Goal: Task Accomplishment & Management: Manage account settings

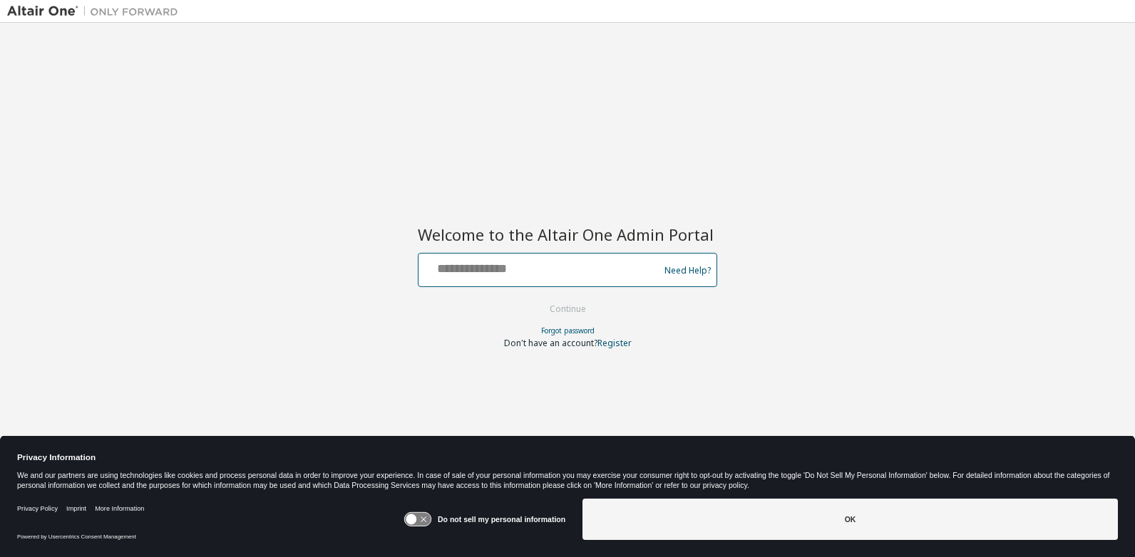
click at [511, 276] on input "text" at bounding box center [540, 267] width 233 height 21
type input "**********"
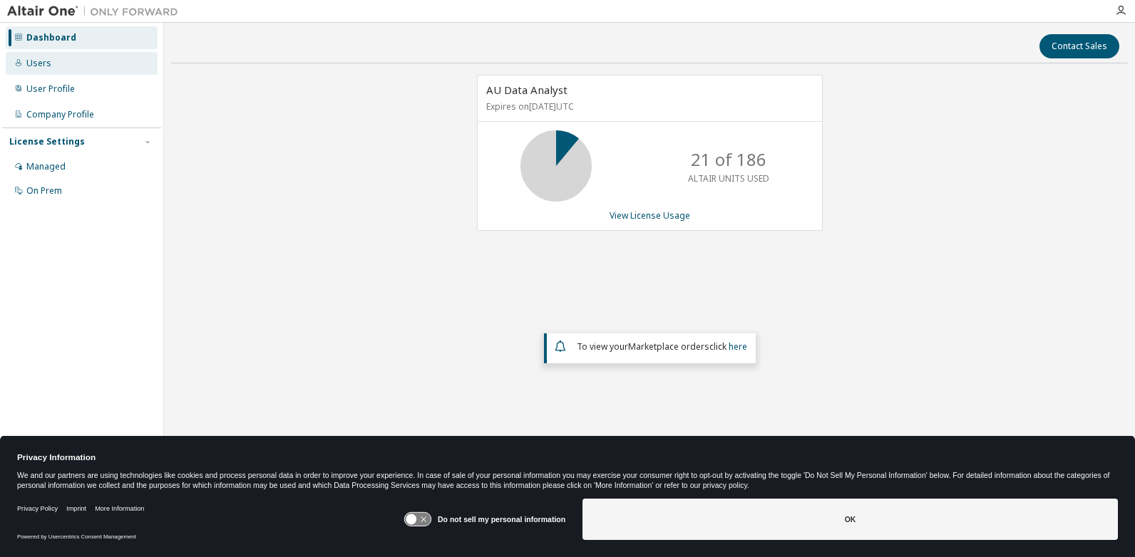
click at [41, 68] on div "Users" at bounding box center [38, 63] width 25 height 11
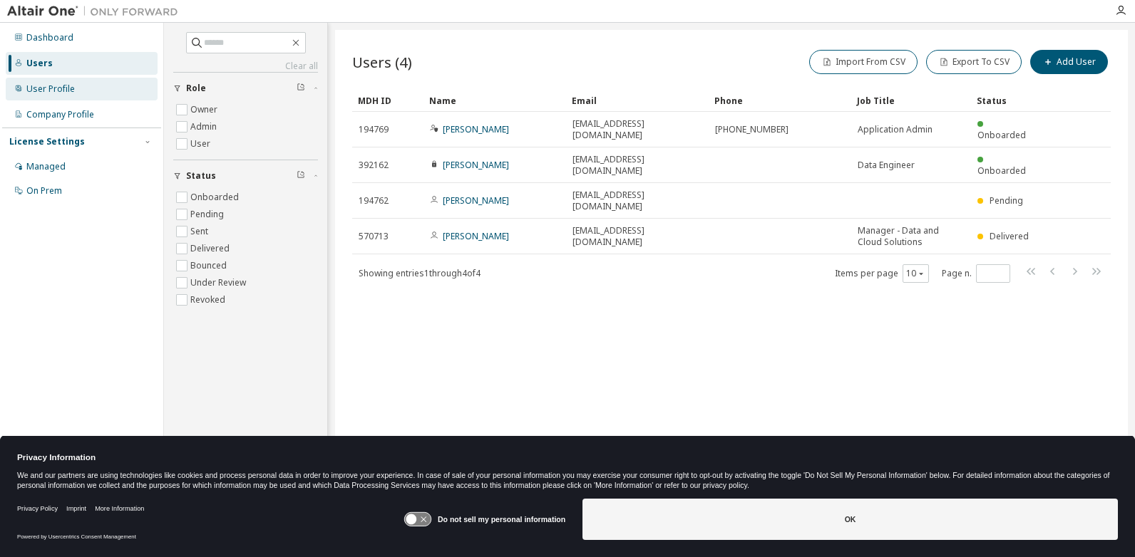
click at [50, 89] on div "User Profile" at bounding box center [50, 88] width 48 height 11
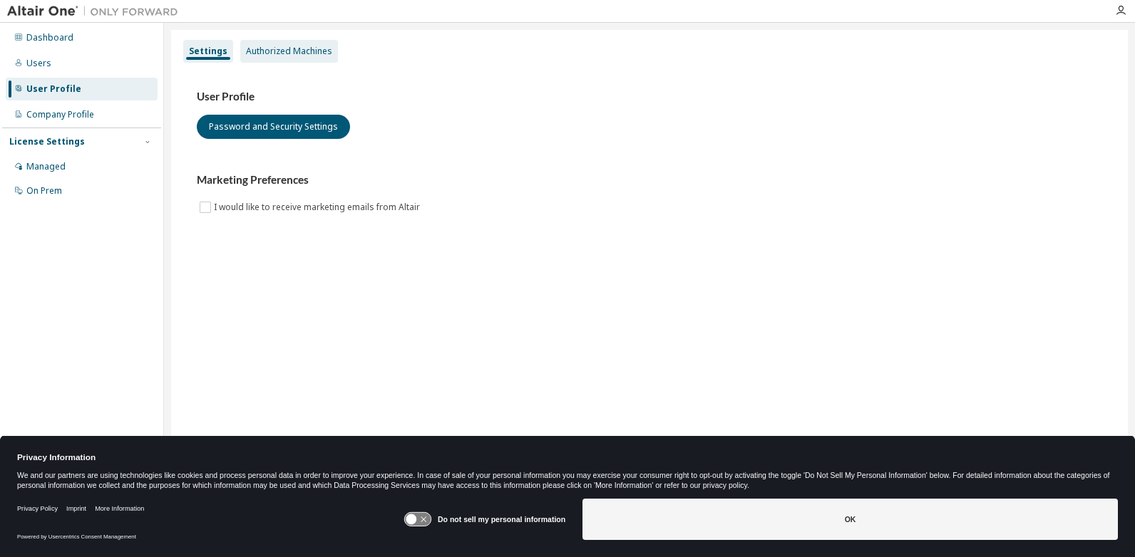
click at [319, 49] on div "Authorized Machines" at bounding box center [289, 51] width 86 height 11
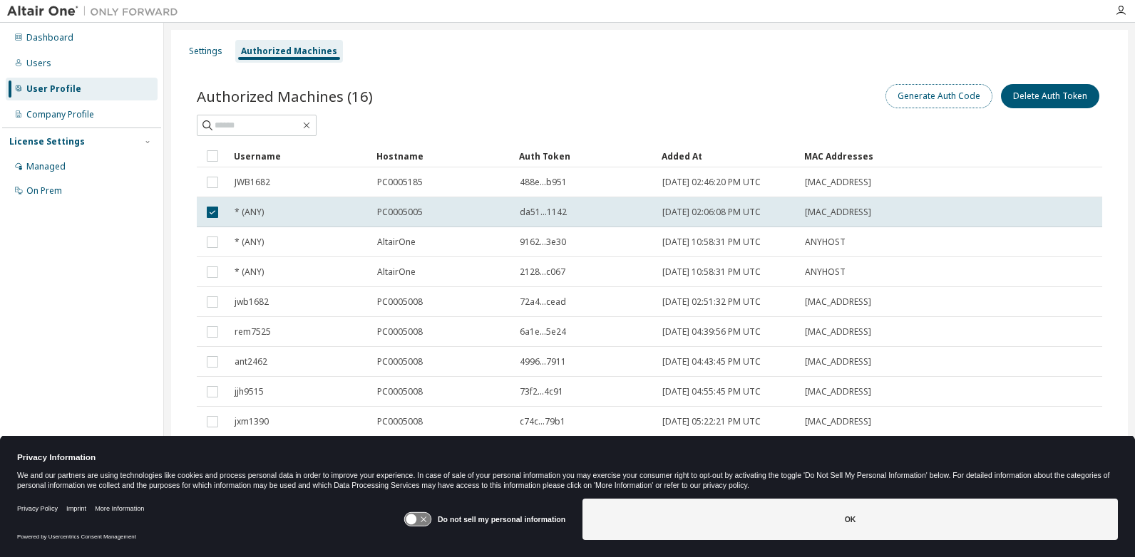
click at [935, 98] on button "Generate Auth Code" at bounding box center [938, 96] width 107 height 24
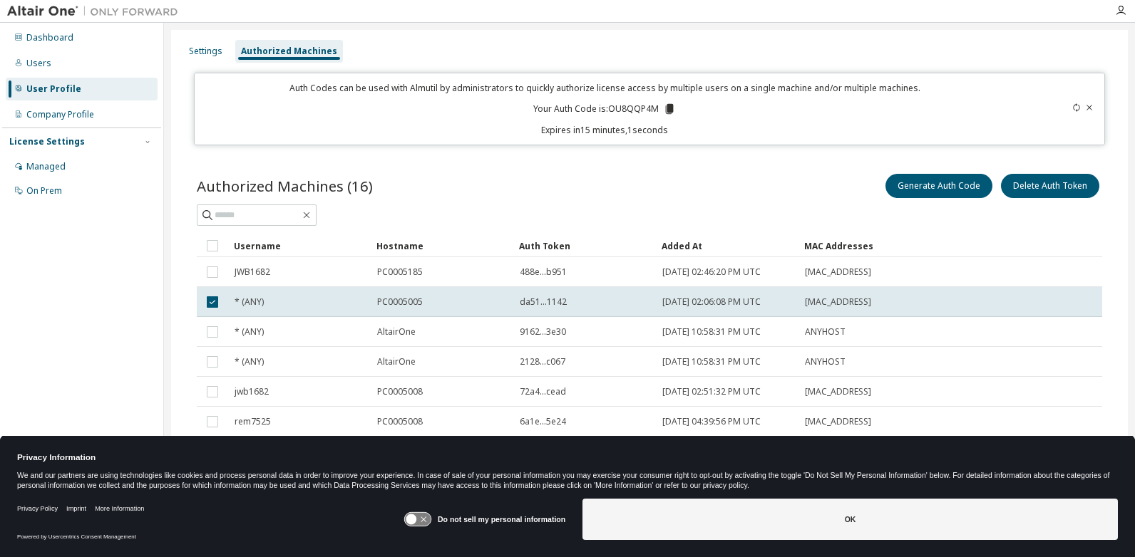
click at [666, 112] on icon at bounding box center [670, 109] width 8 height 10
click at [666, 110] on icon at bounding box center [670, 109] width 8 height 10
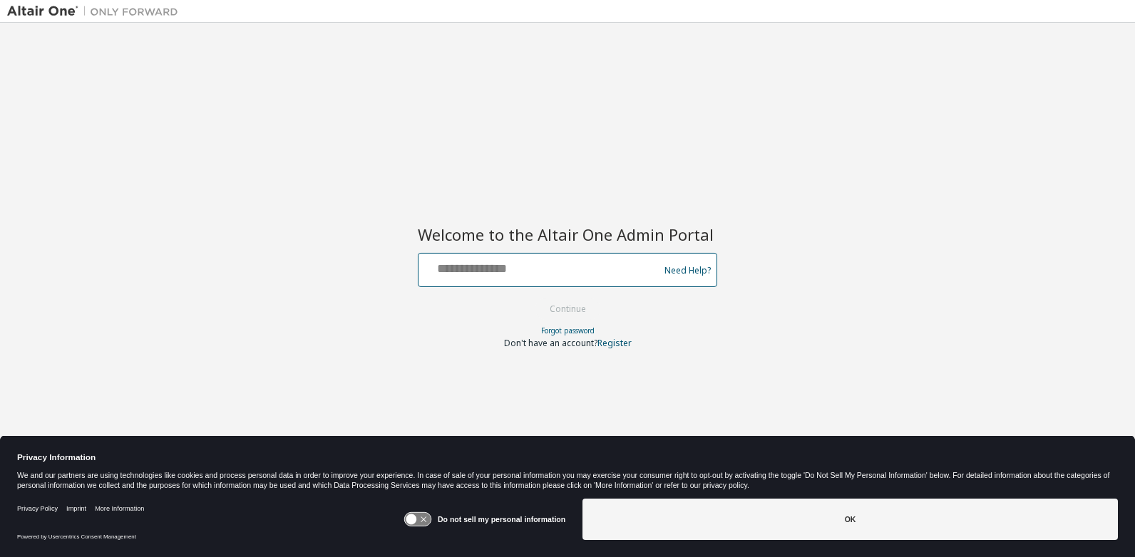
click at [490, 272] on input "text" at bounding box center [540, 267] width 233 height 21
type input "**********"
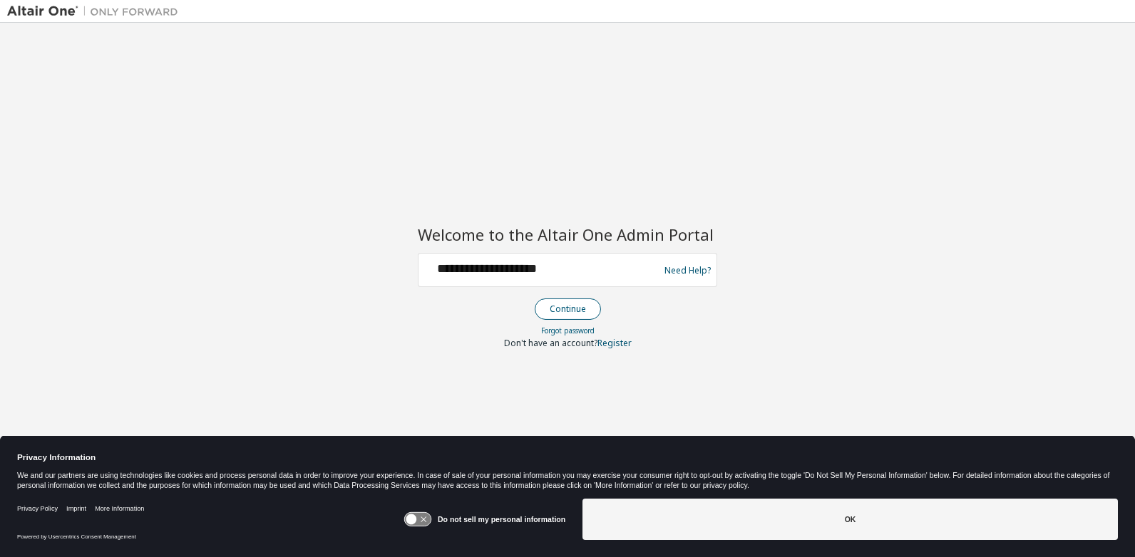
click at [558, 304] on button "Continue" at bounding box center [568, 309] width 66 height 21
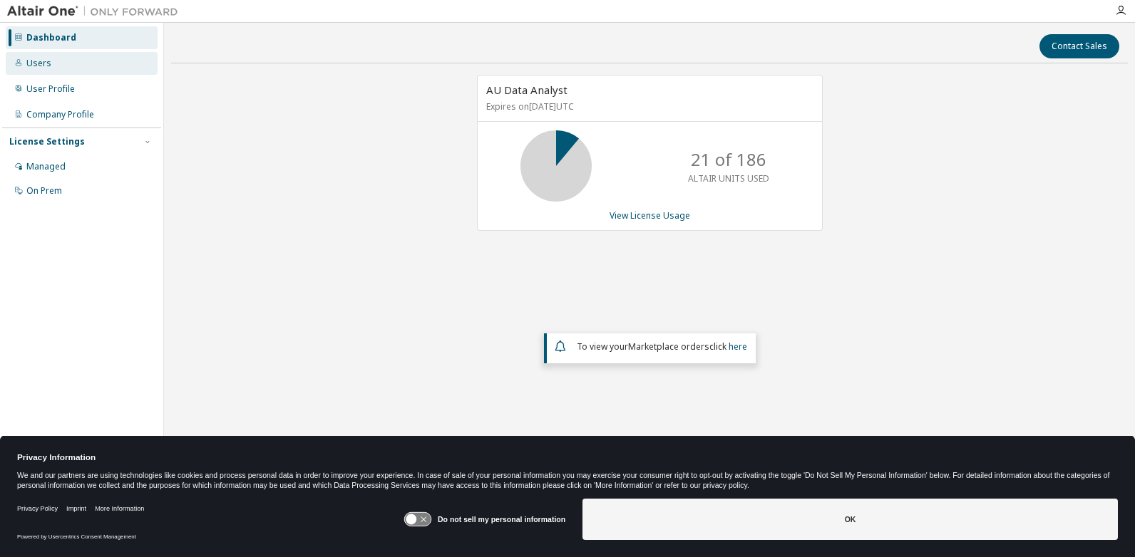
click at [43, 66] on div "Users" at bounding box center [38, 63] width 25 height 11
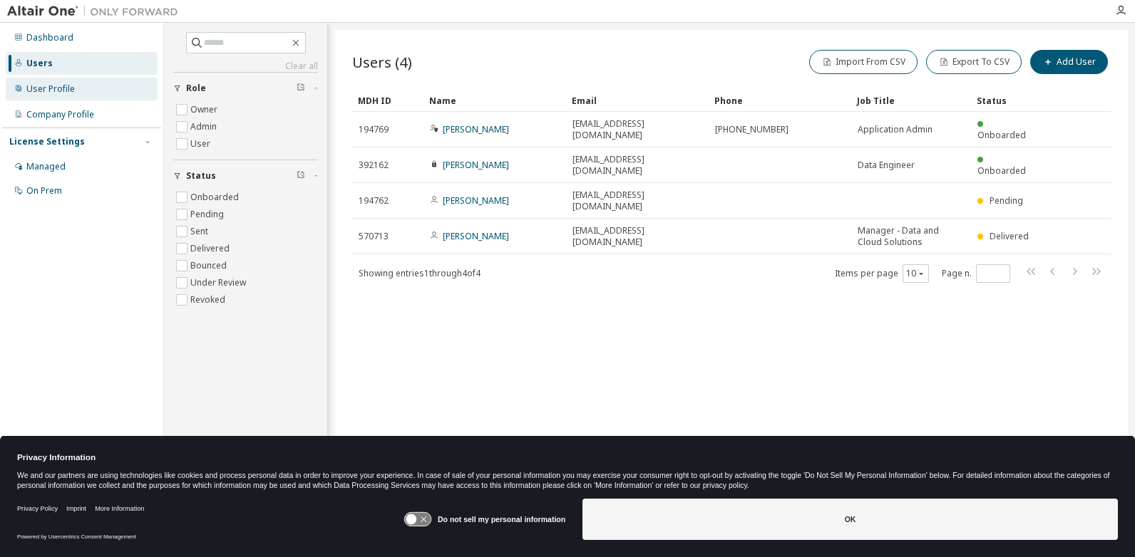
click at [49, 84] on div "User Profile" at bounding box center [50, 88] width 48 height 11
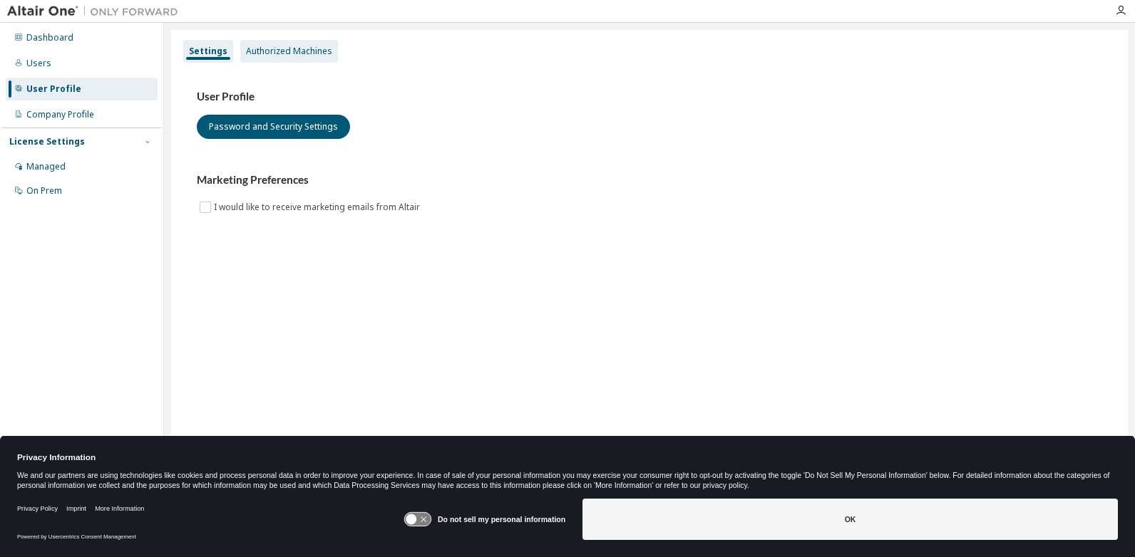
click at [287, 53] on div "Authorized Machines" at bounding box center [289, 51] width 86 height 11
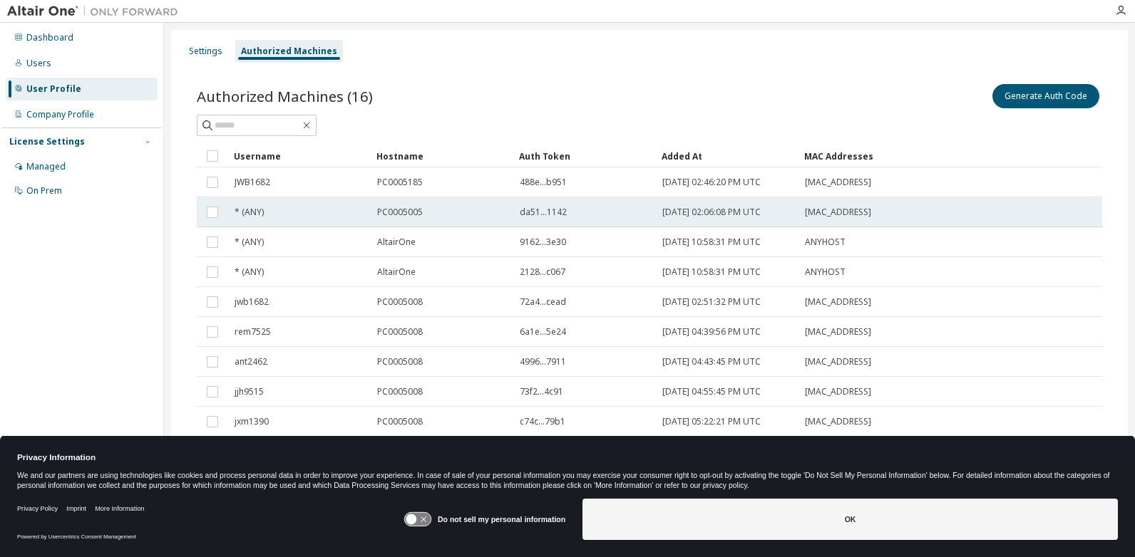
scroll to position [33, 0]
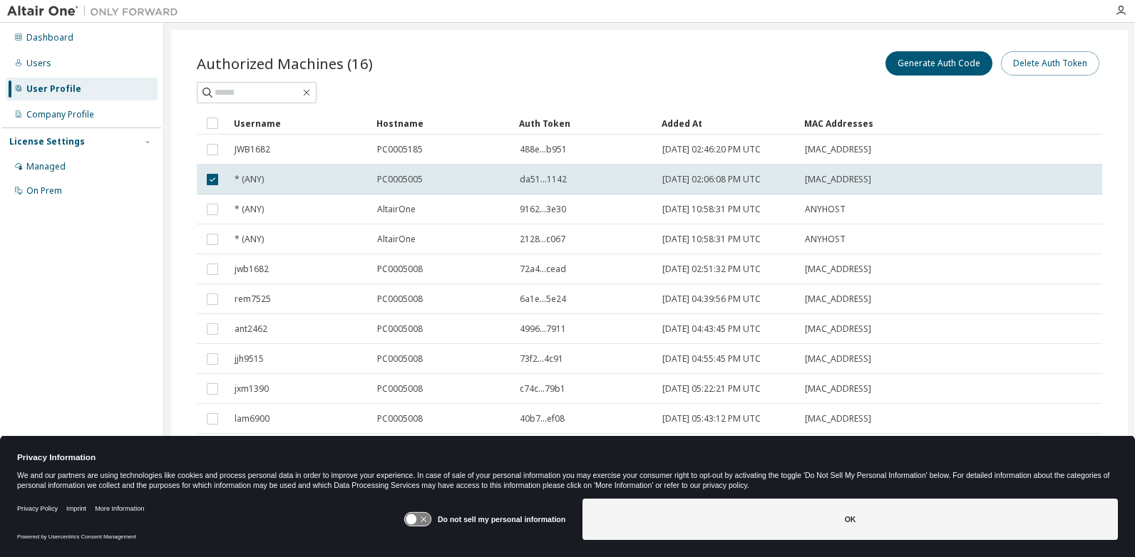
click at [1045, 68] on button "Delete Auth Token" at bounding box center [1050, 63] width 98 height 24
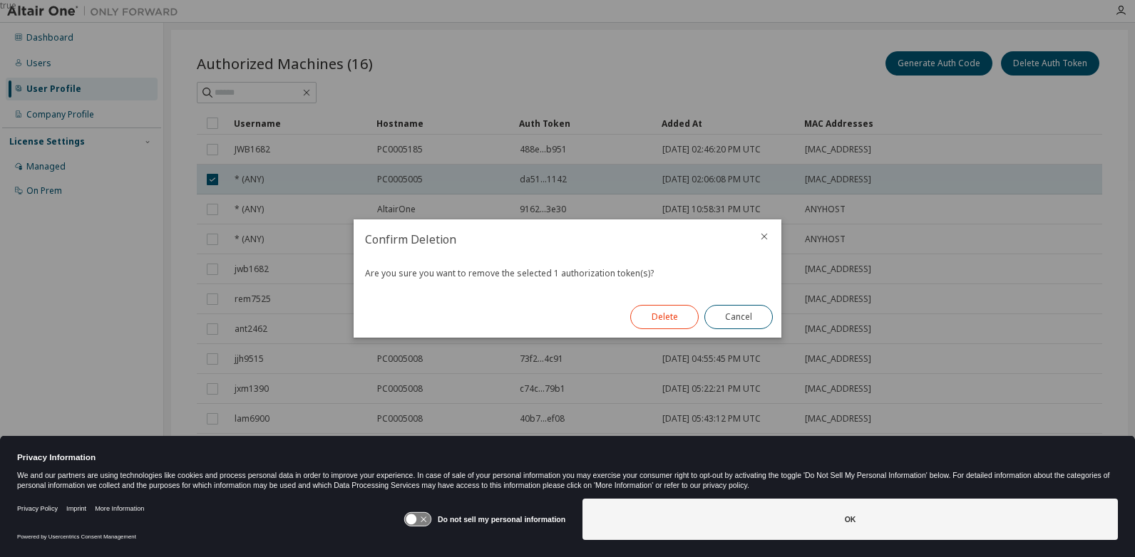
click at [674, 319] on button "Delete" at bounding box center [664, 317] width 68 height 24
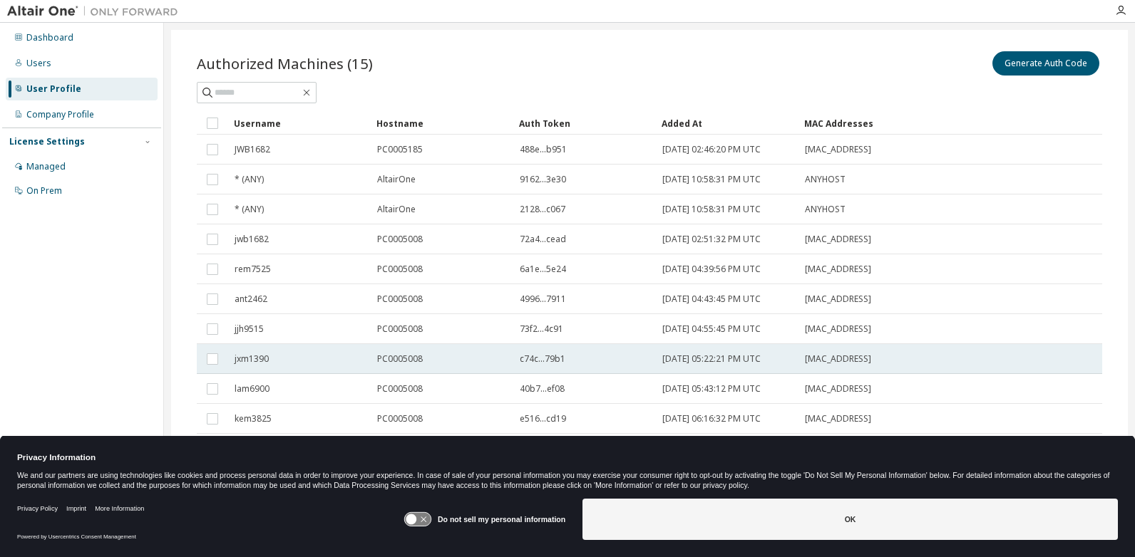
click at [622, 364] on div "c74c...79b1" at bounding box center [585, 359] width 130 height 11
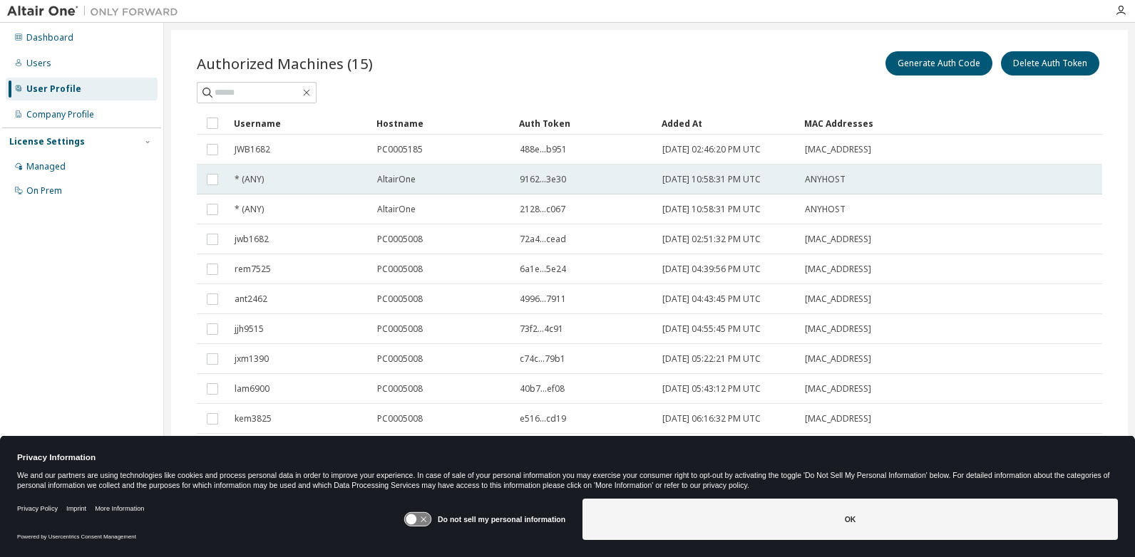
scroll to position [0, 0]
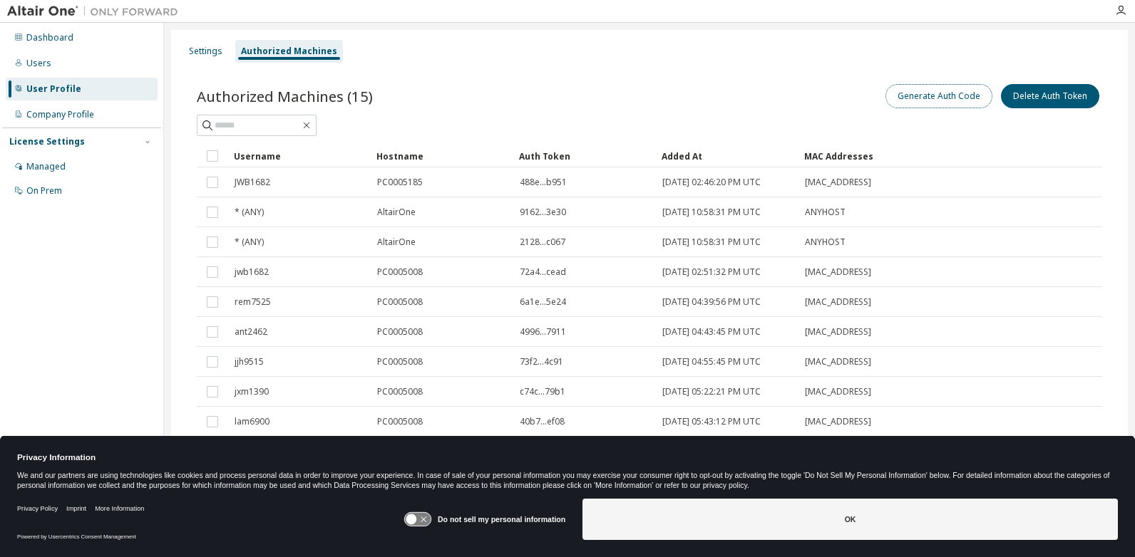
click at [939, 101] on button "Generate Auth Code" at bounding box center [938, 96] width 107 height 24
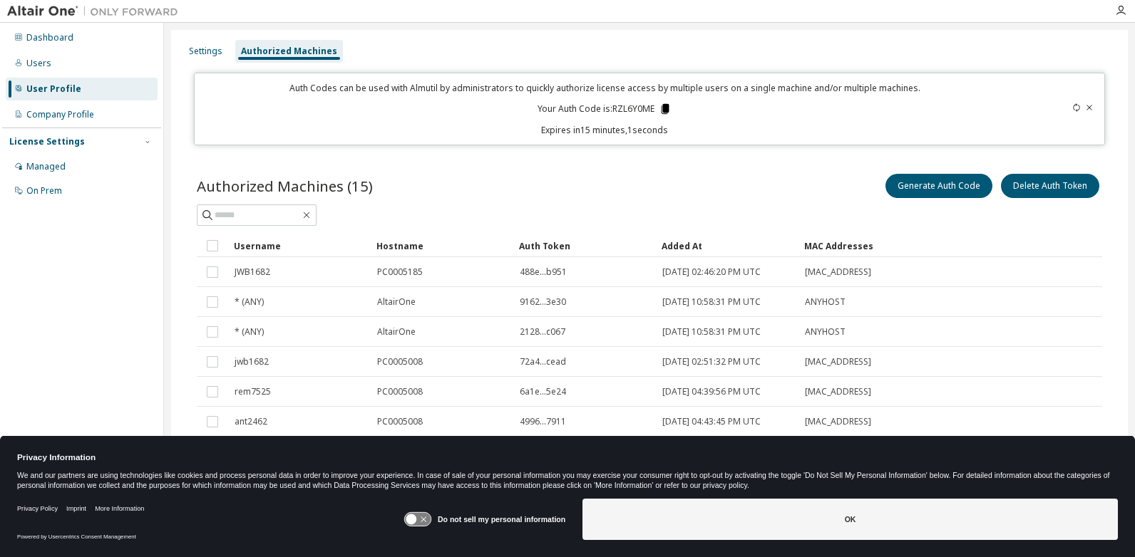
click at [659, 106] on icon at bounding box center [665, 109] width 13 height 13
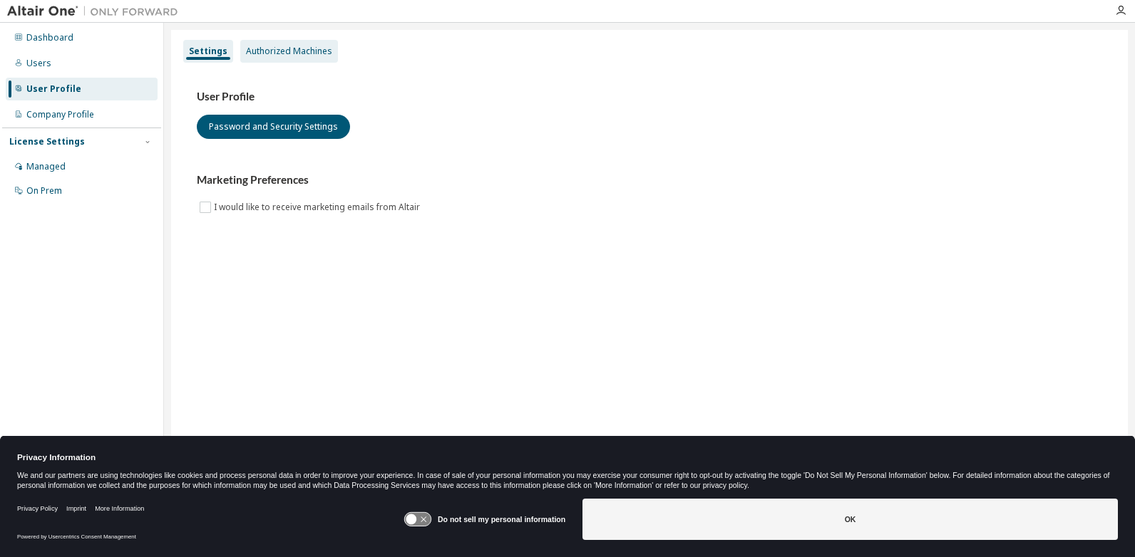
click at [266, 54] on div "Authorized Machines" at bounding box center [289, 51] width 86 height 11
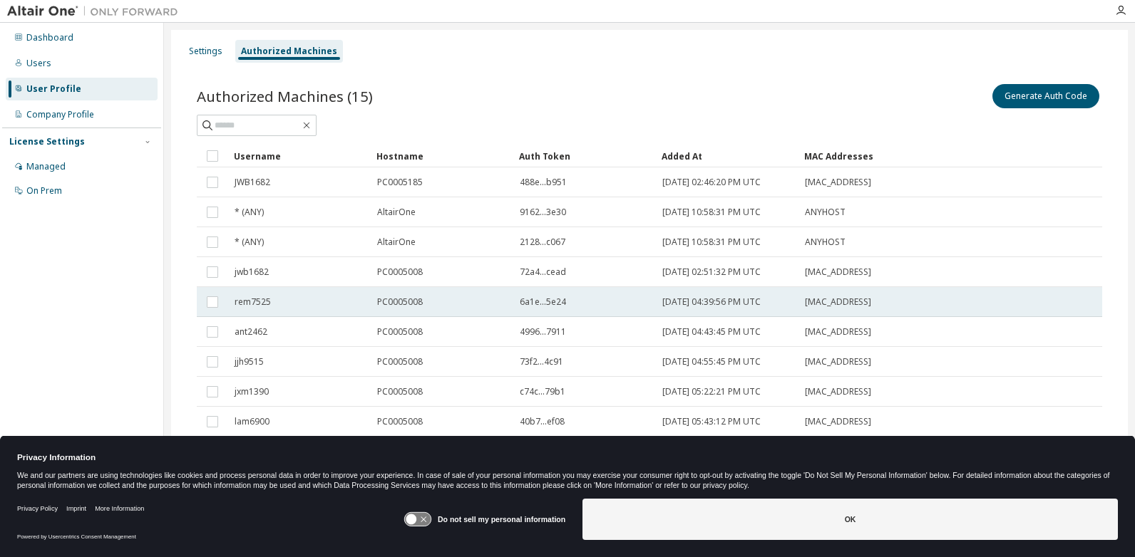
scroll to position [33, 0]
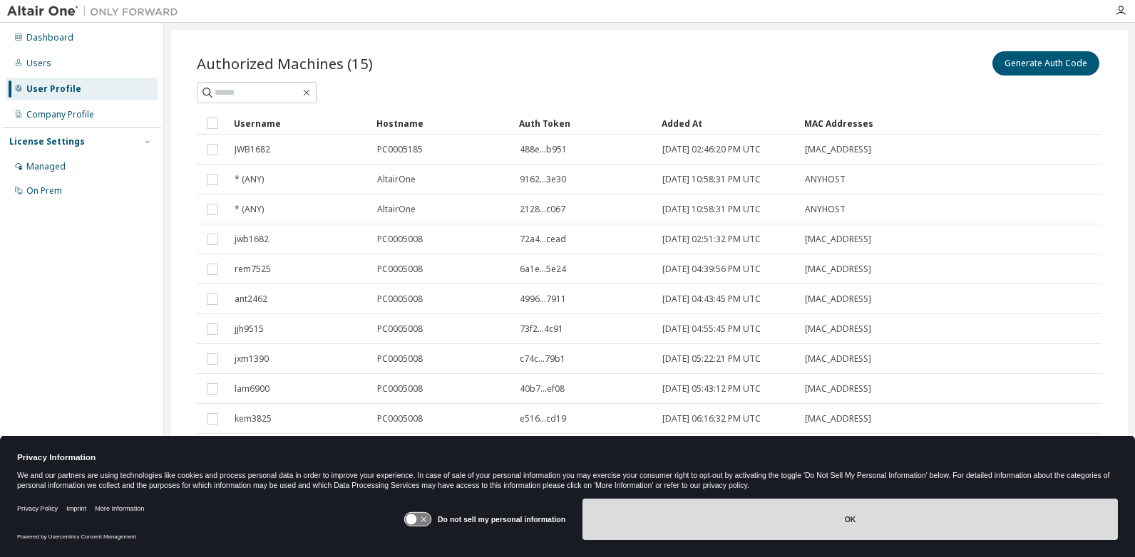
click at [691, 530] on button "OK" at bounding box center [849, 519] width 535 height 41
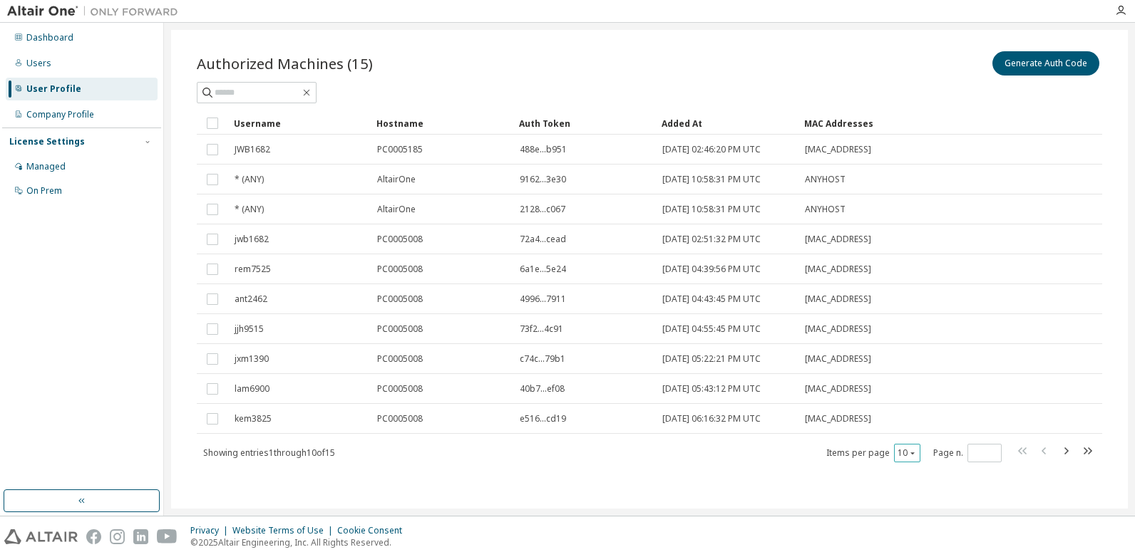
click at [908, 451] on icon "button" at bounding box center [912, 453] width 9 height 9
click at [908, 505] on div "30" at bounding box center [944, 506] width 114 height 17
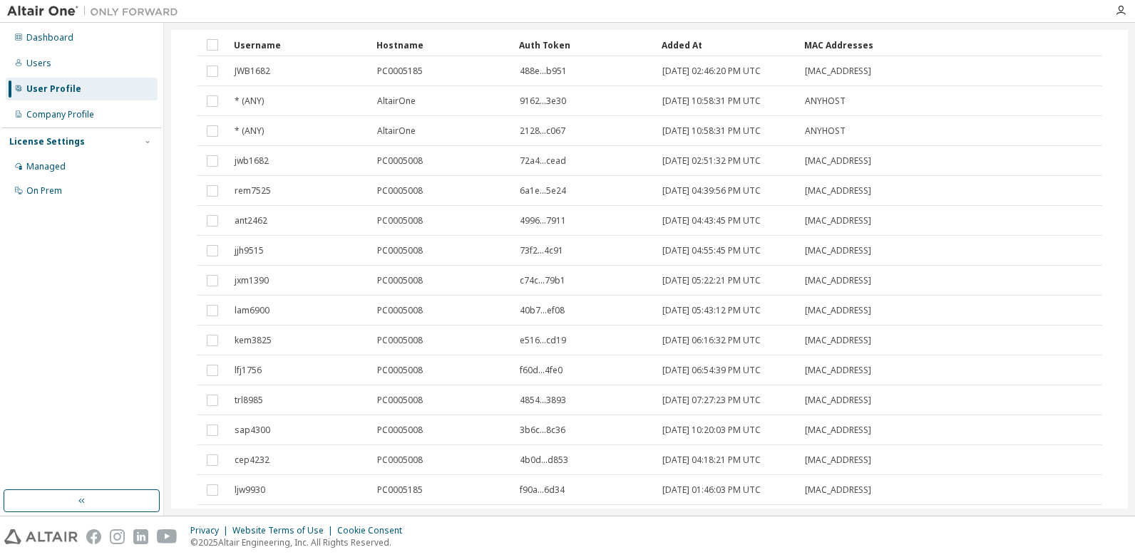
scroll to position [40, 0]
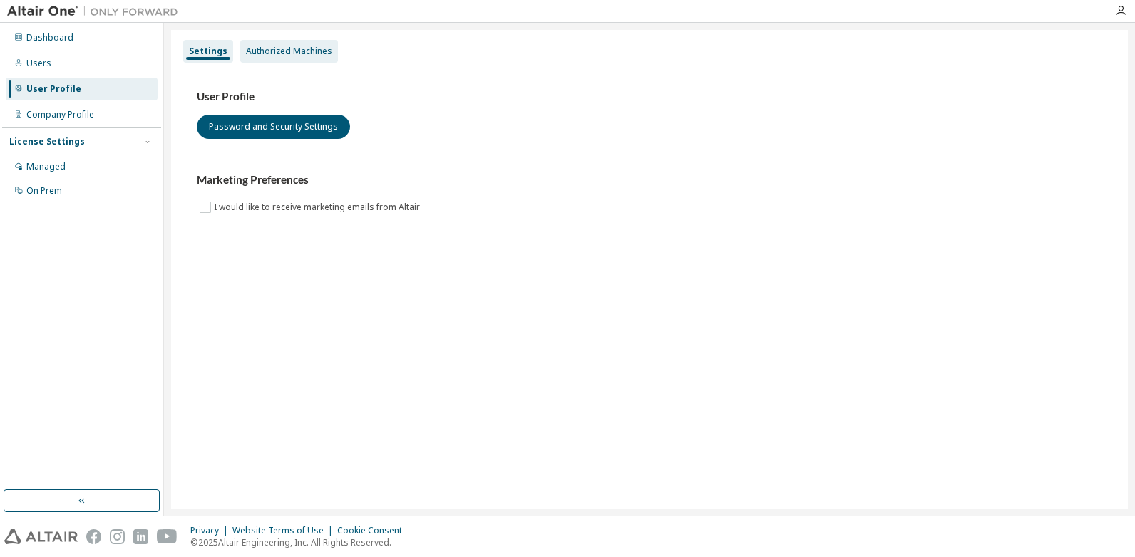
click at [290, 53] on div "Authorized Machines" at bounding box center [289, 51] width 86 height 11
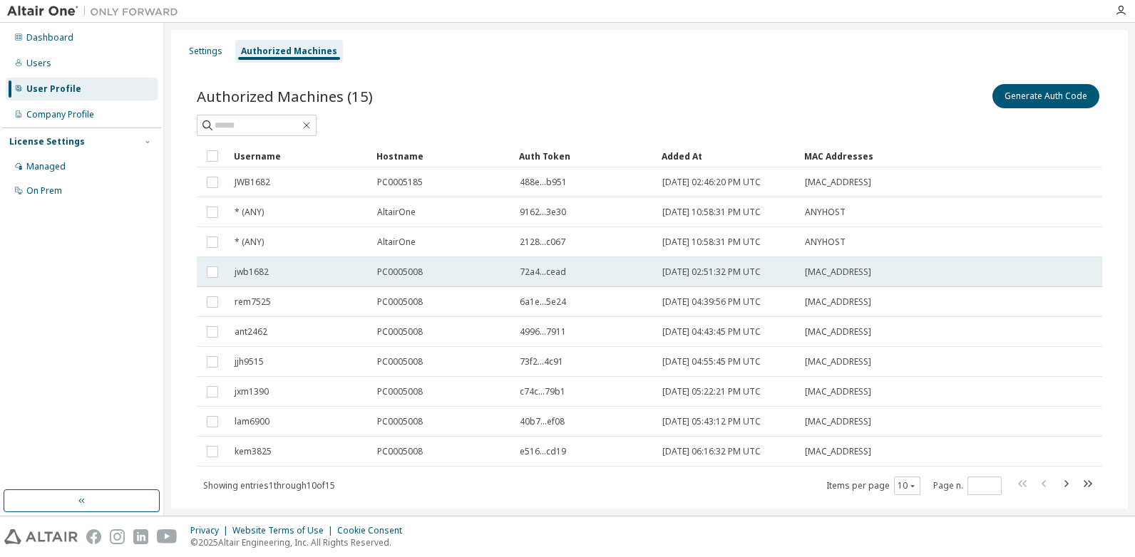
scroll to position [33, 0]
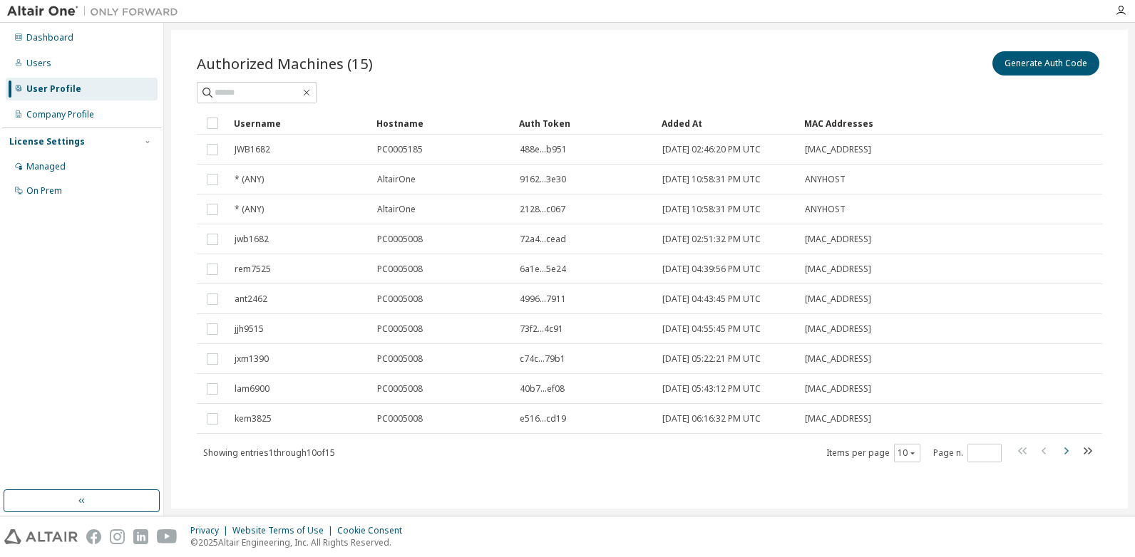
click at [1059, 450] on icon "button" at bounding box center [1065, 451] width 17 height 17
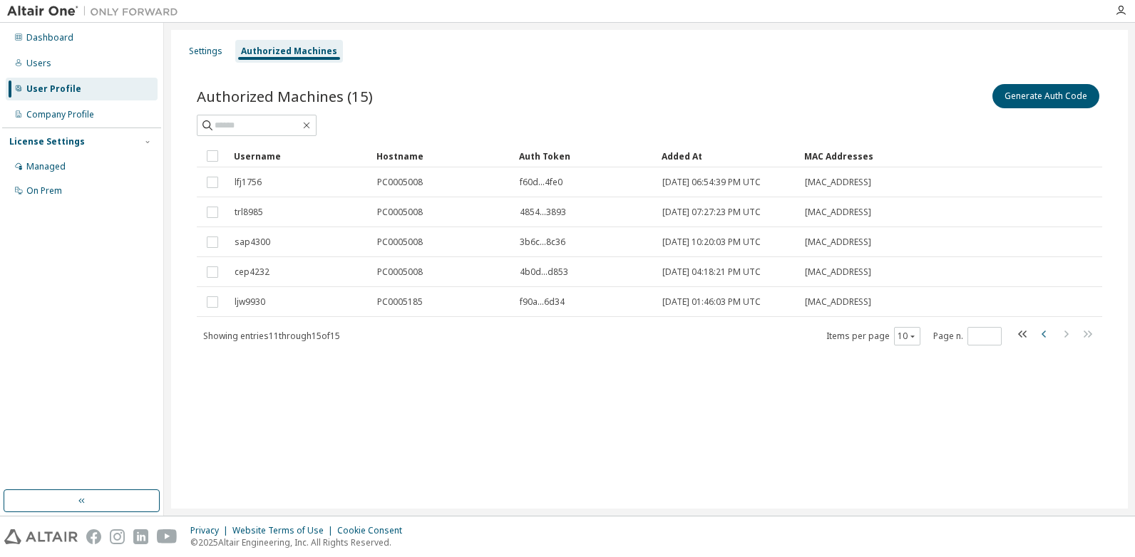
click at [1044, 334] on icon "button" at bounding box center [1044, 334] width 17 height 17
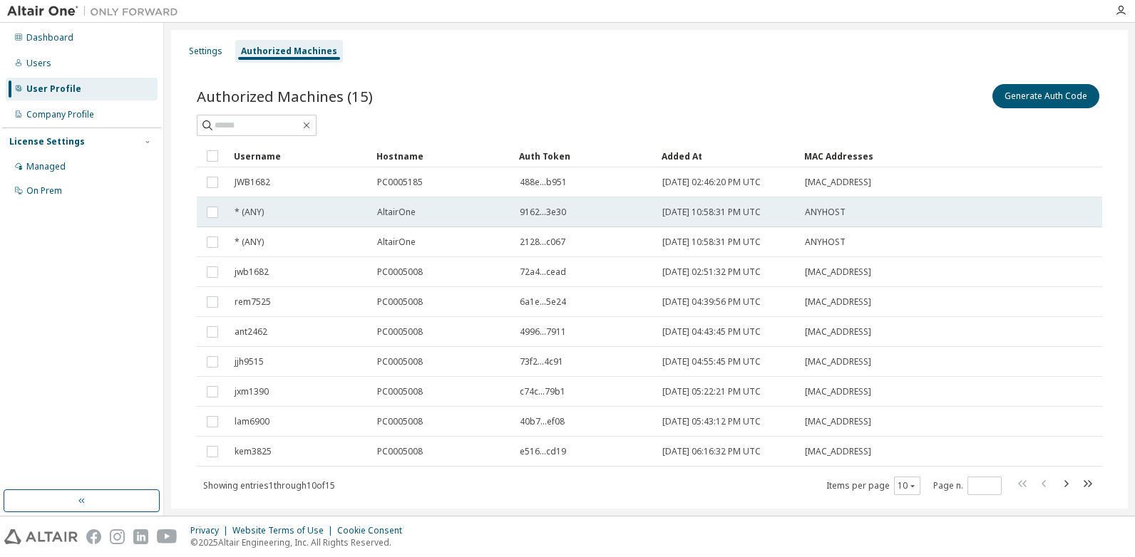
click at [550, 222] on td "9162...3e30" at bounding box center [584, 212] width 143 height 30
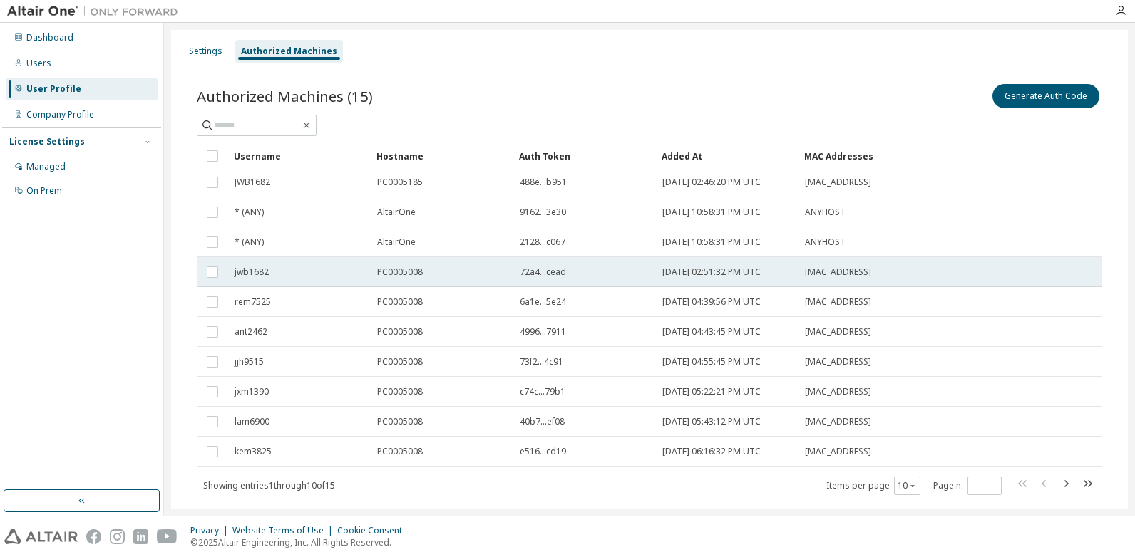
scroll to position [33, 0]
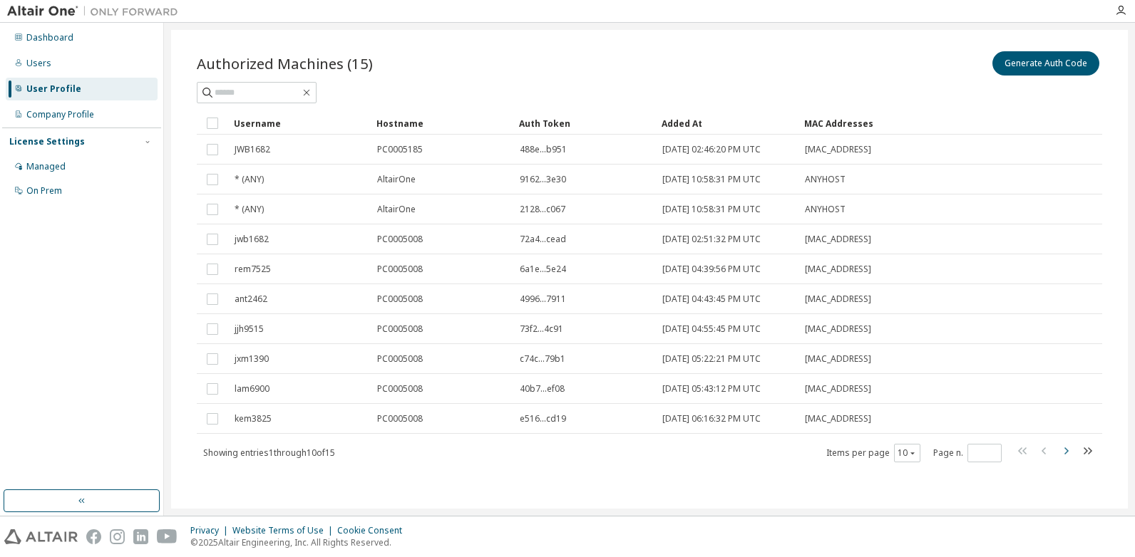
click at [1060, 456] on icon "button" at bounding box center [1065, 451] width 17 height 17
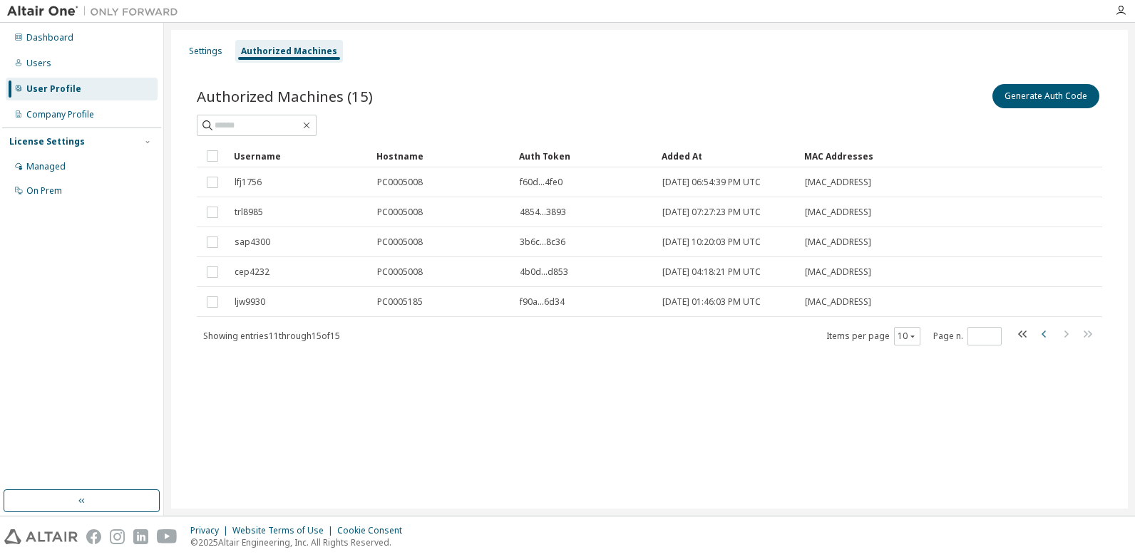
click at [1044, 334] on icon "button" at bounding box center [1044, 334] width 17 height 17
type input "*"
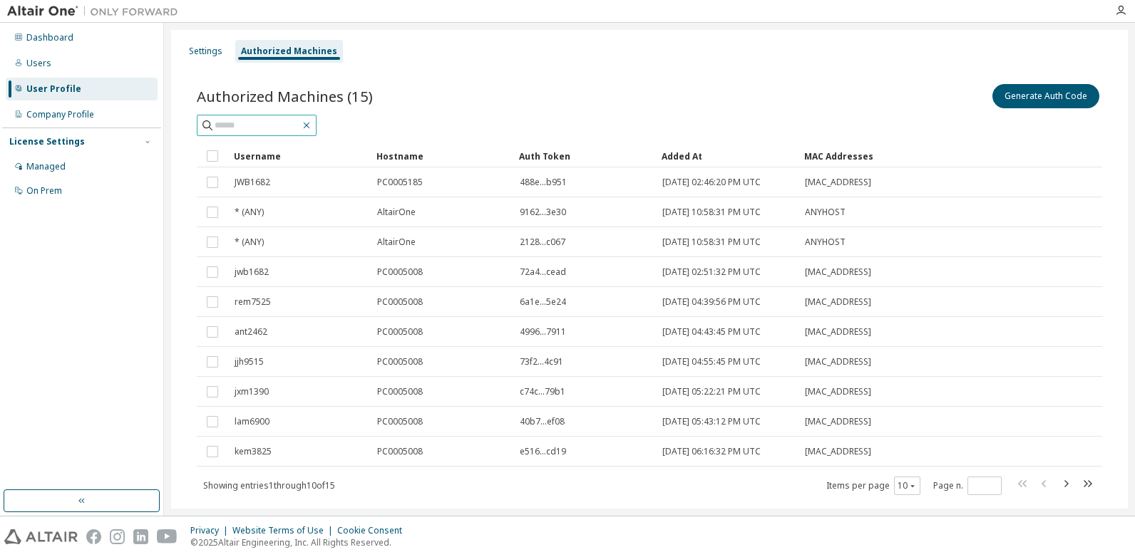
click at [312, 122] on icon "button" at bounding box center [306, 125] width 11 height 11
click at [209, 58] on div "Settings" at bounding box center [205, 51] width 45 height 23
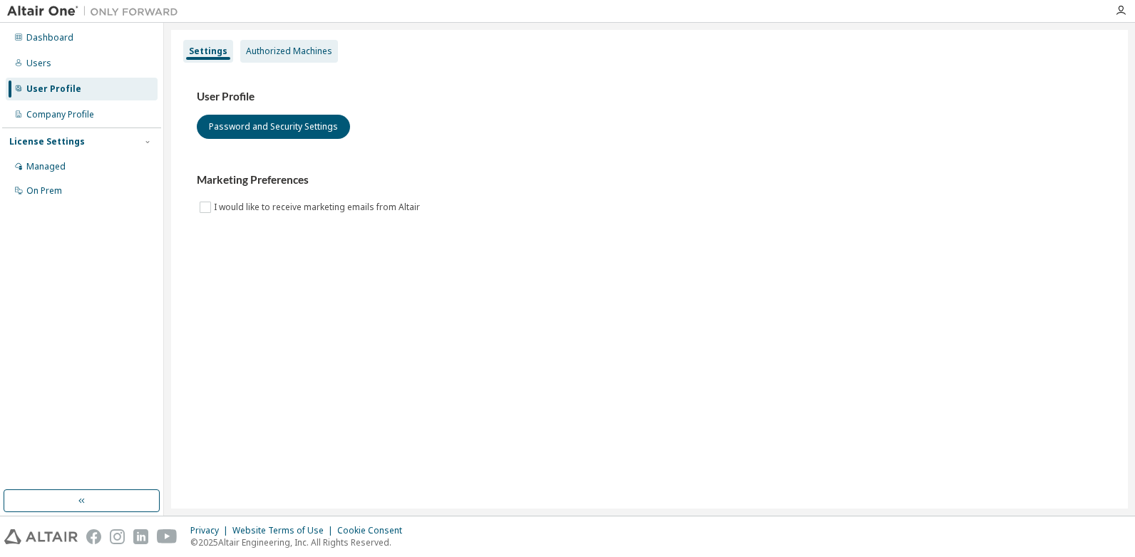
click at [275, 54] on div "Authorized Machines" at bounding box center [289, 51] width 86 height 11
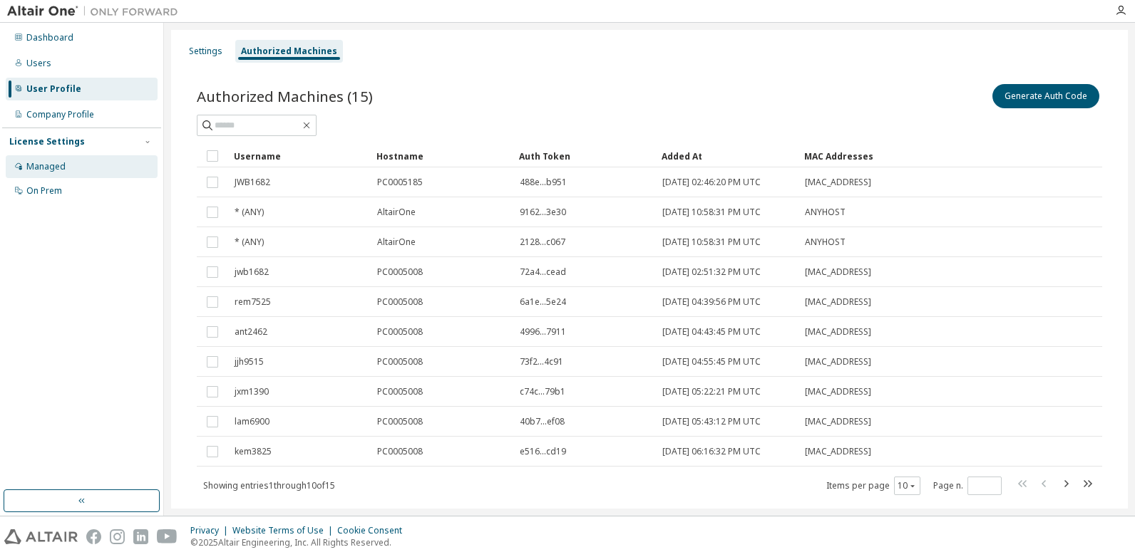
click at [53, 168] on div "Managed" at bounding box center [45, 166] width 39 height 11
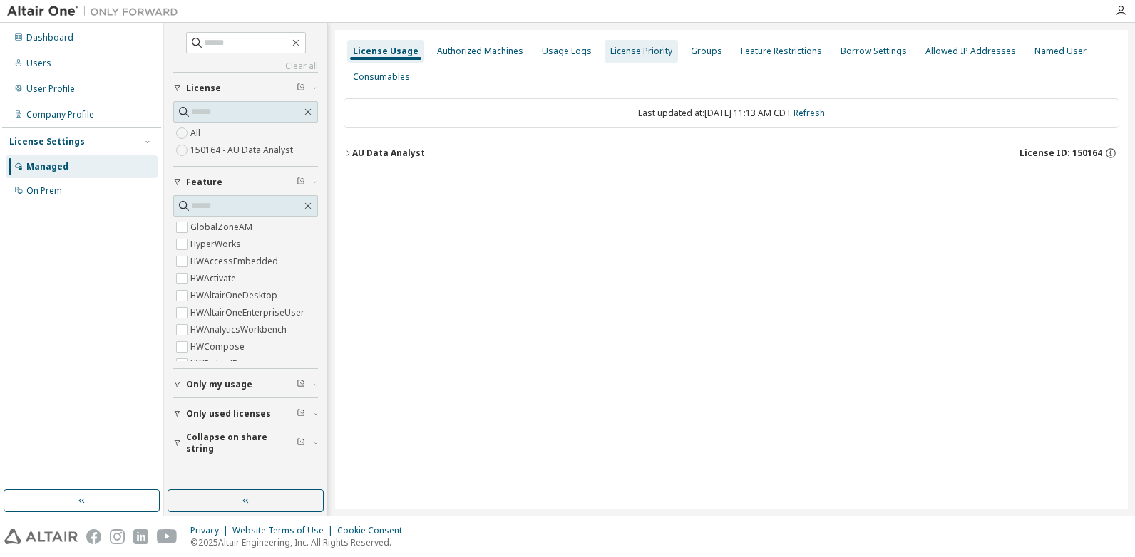
click at [485, 54] on div "Authorized Machines" at bounding box center [480, 51] width 86 height 11
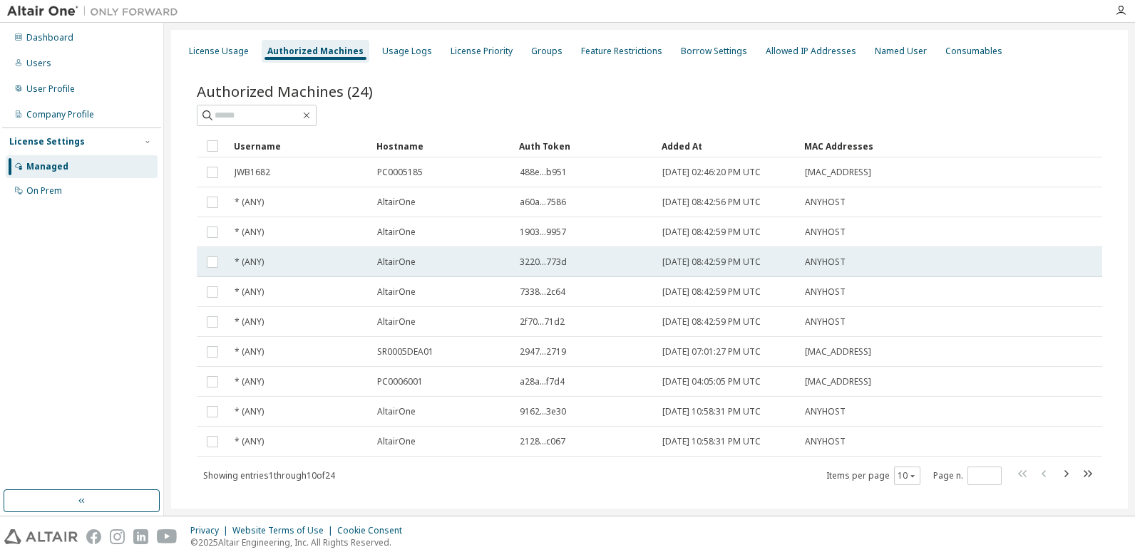
scroll to position [23, 0]
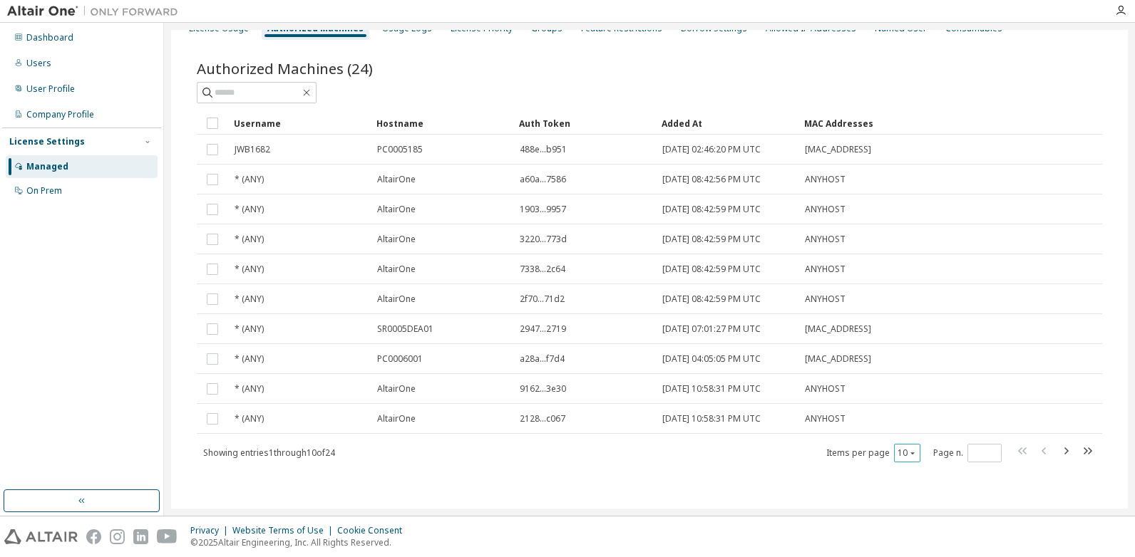
click at [908, 454] on icon "button" at bounding box center [912, 453] width 9 height 9
click at [914, 522] on div "50" at bounding box center [944, 523] width 114 height 17
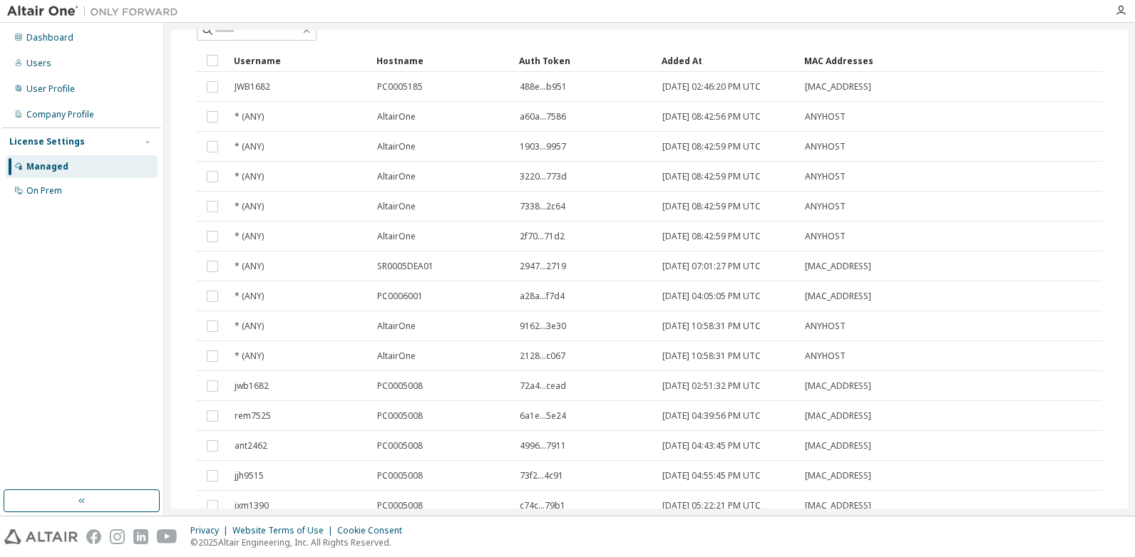
scroll to position [0, 0]
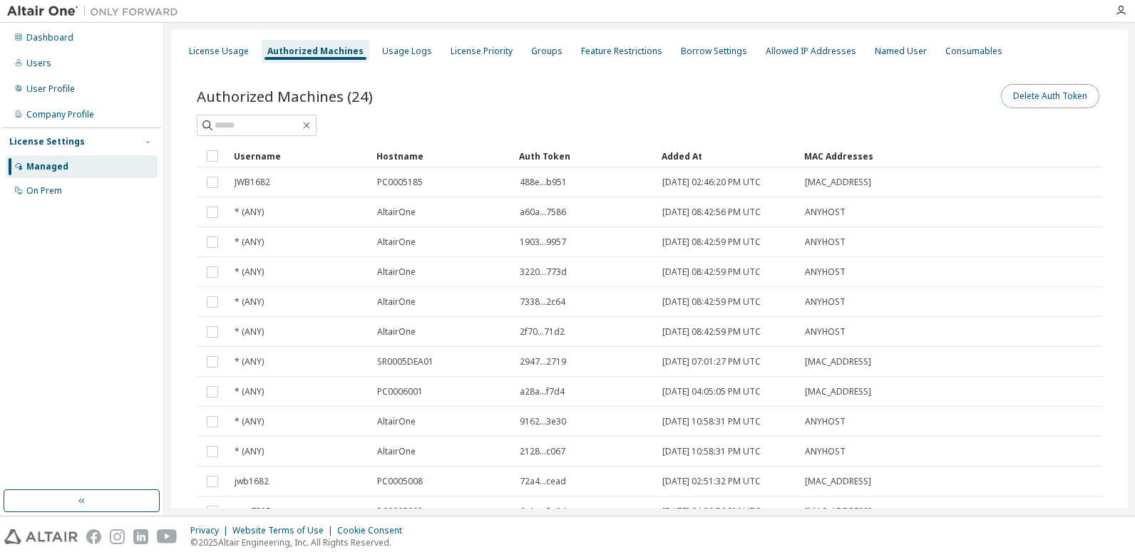
click at [1065, 88] on button "Delete Auth Token" at bounding box center [1050, 96] width 98 height 24
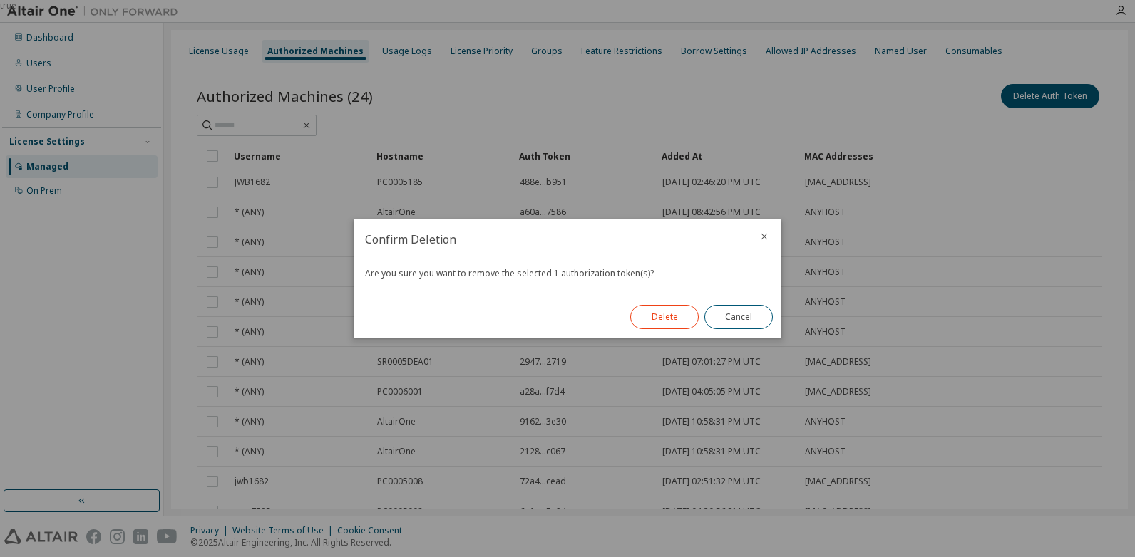
click at [664, 323] on button "Delete" at bounding box center [664, 317] width 68 height 24
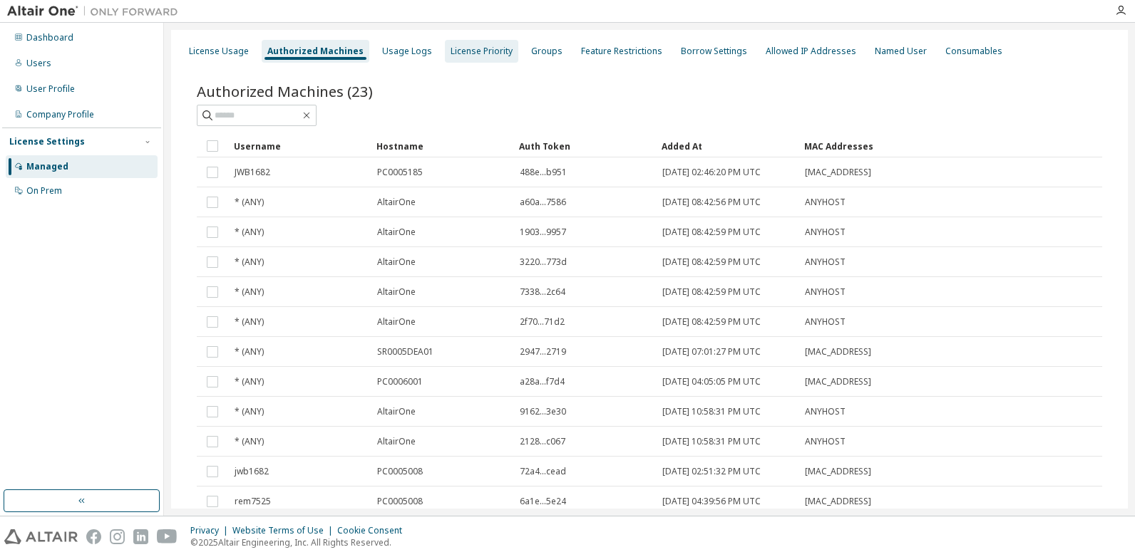
click at [478, 54] on div "License Priority" at bounding box center [481, 51] width 62 height 11
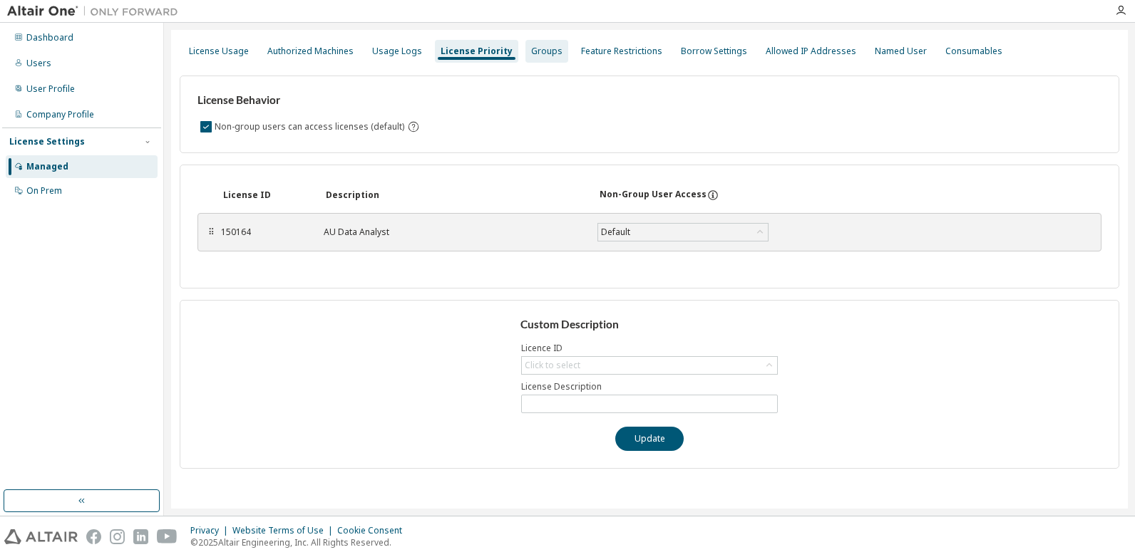
click at [537, 48] on div "Groups" at bounding box center [546, 51] width 31 height 11
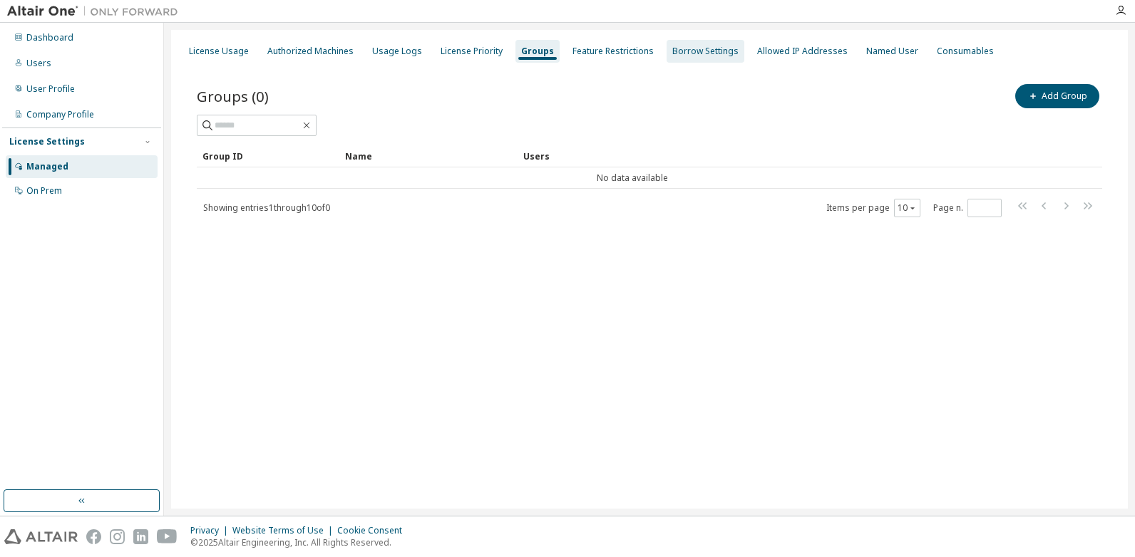
click at [698, 53] on div "Borrow Settings" at bounding box center [705, 51] width 66 height 11
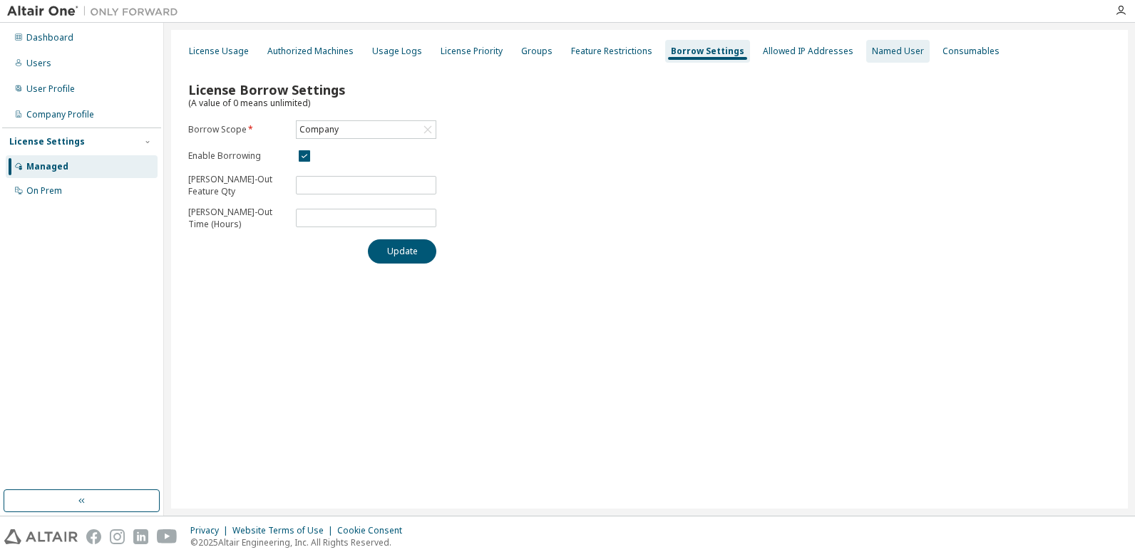
click at [887, 52] on div "Named User" at bounding box center [898, 51] width 52 height 11
